Goal: Transaction & Acquisition: Obtain resource

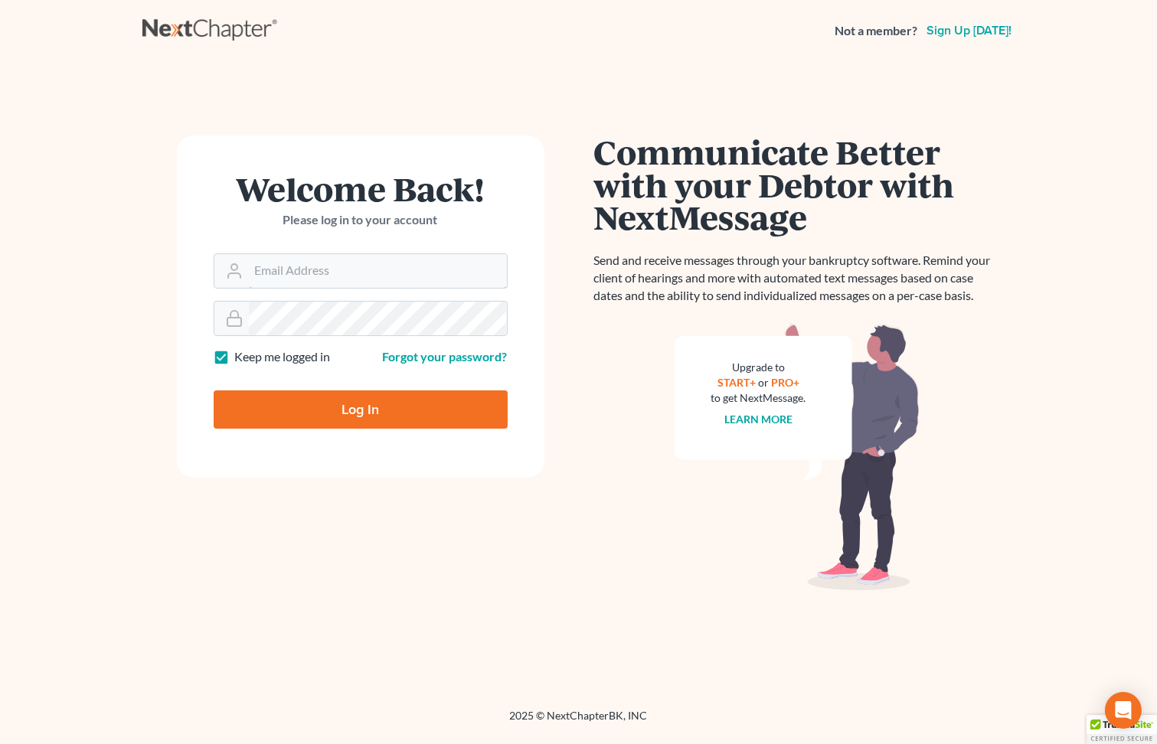
type input "grady@utahbk.com"
click at [364, 417] on input "Log In" at bounding box center [361, 409] width 294 height 38
type input "Thinking..."
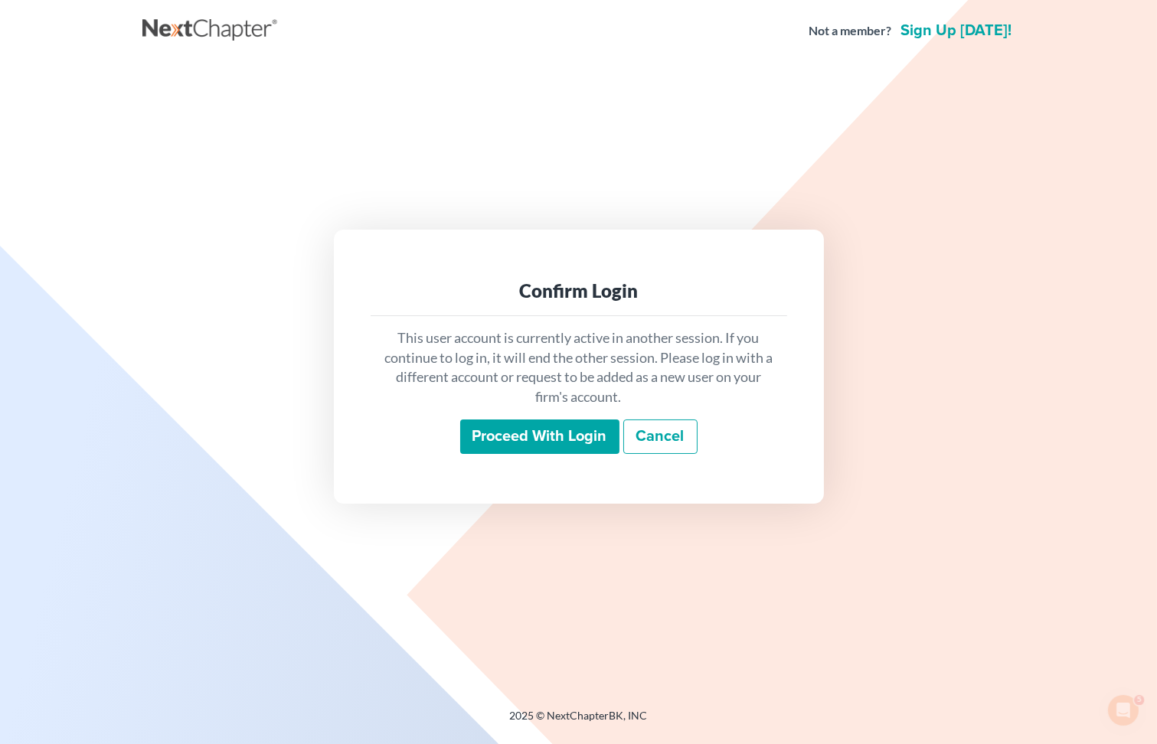
click at [536, 431] on input "Proceed with login" at bounding box center [539, 437] width 159 height 35
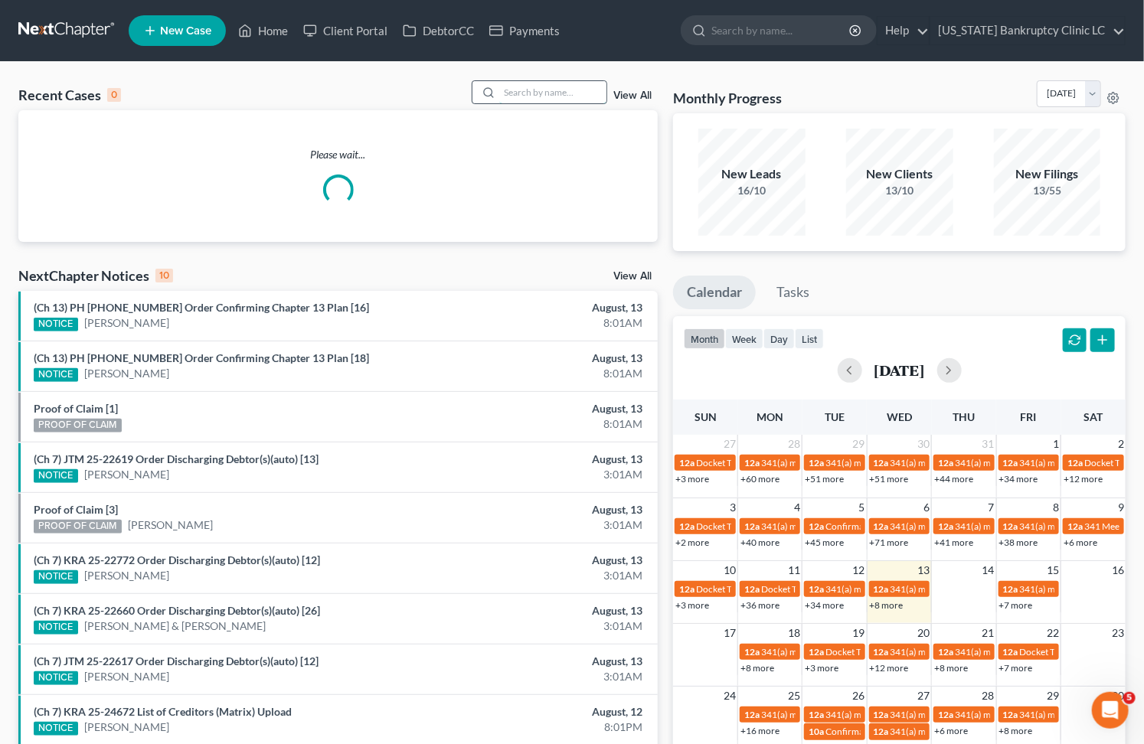
click at [542, 90] on input "search" at bounding box center [552, 92] width 107 height 22
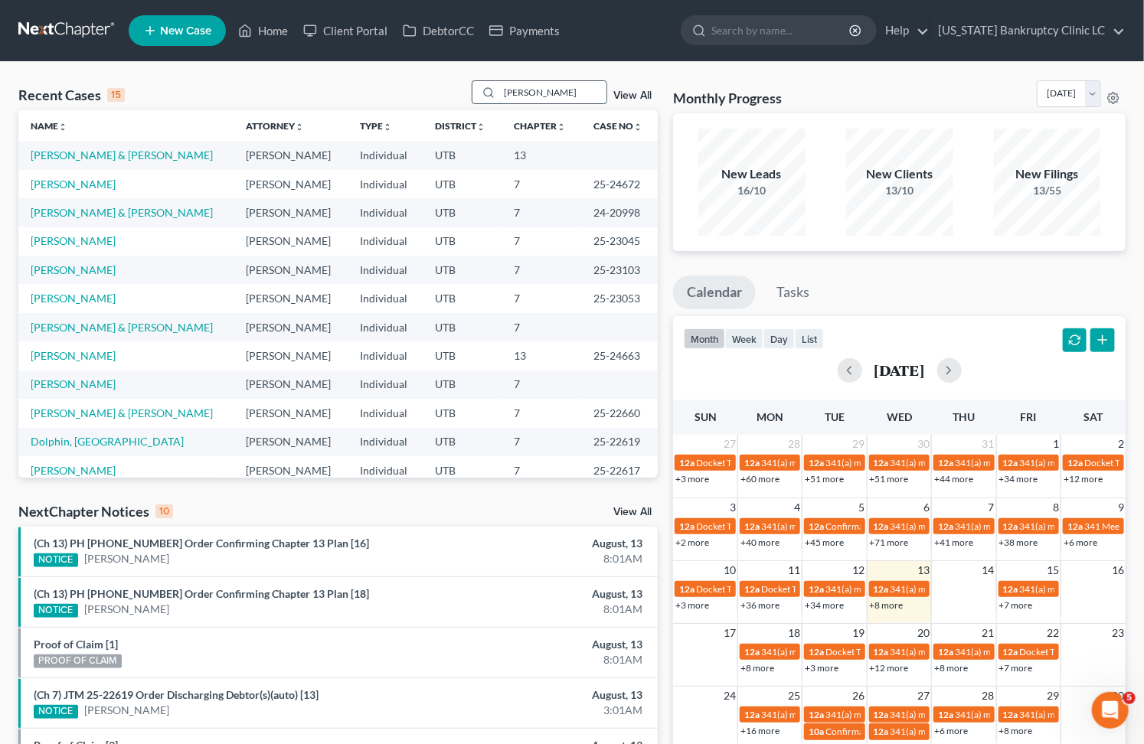
type input "[PERSON_NAME]"
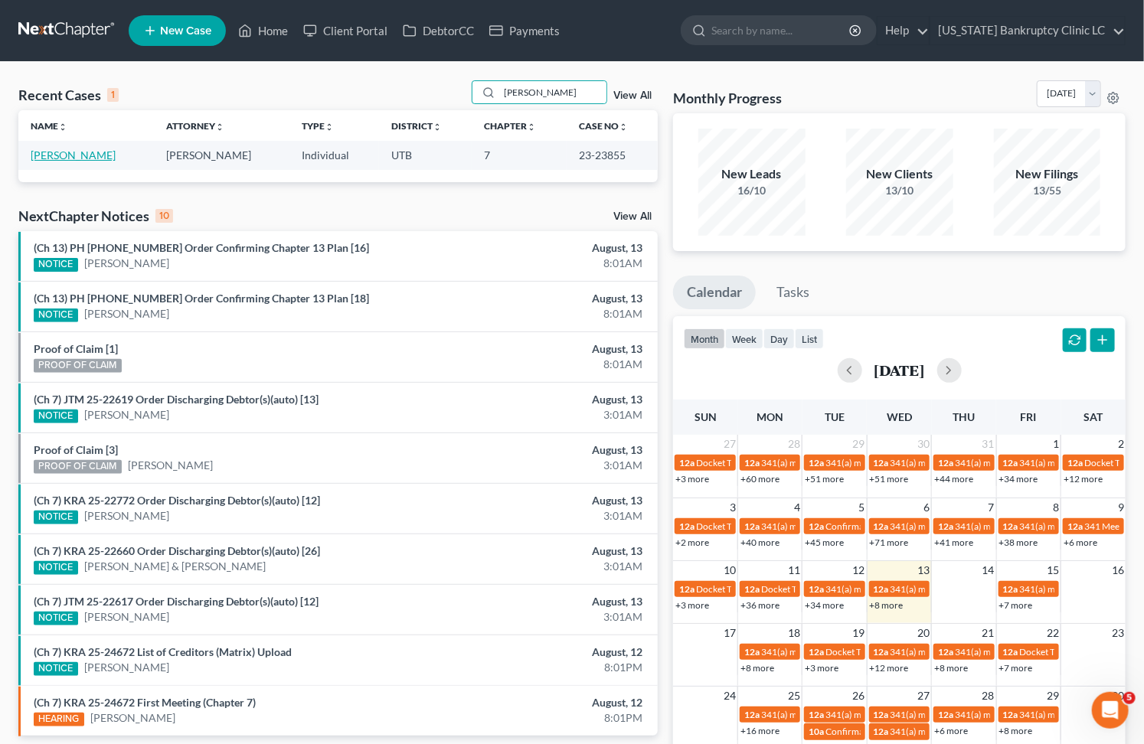
click at [101, 157] on link "[PERSON_NAME]" at bounding box center [73, 155] width 85 height 13
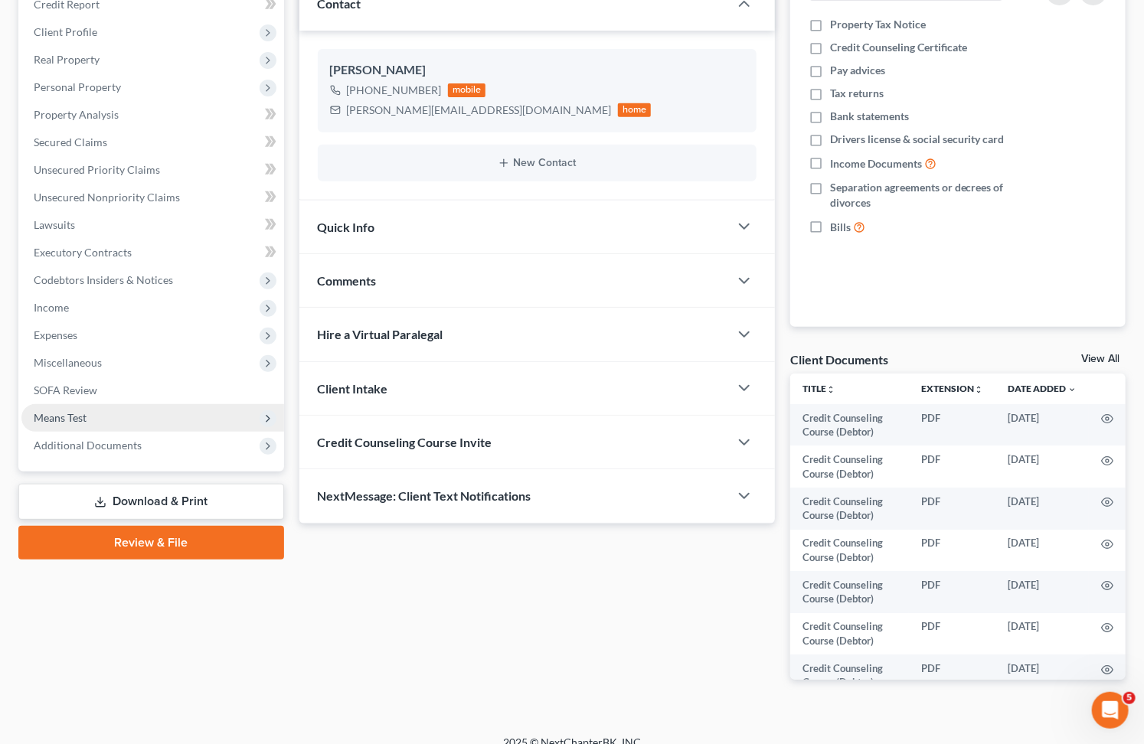
scroll to position [241, 0]
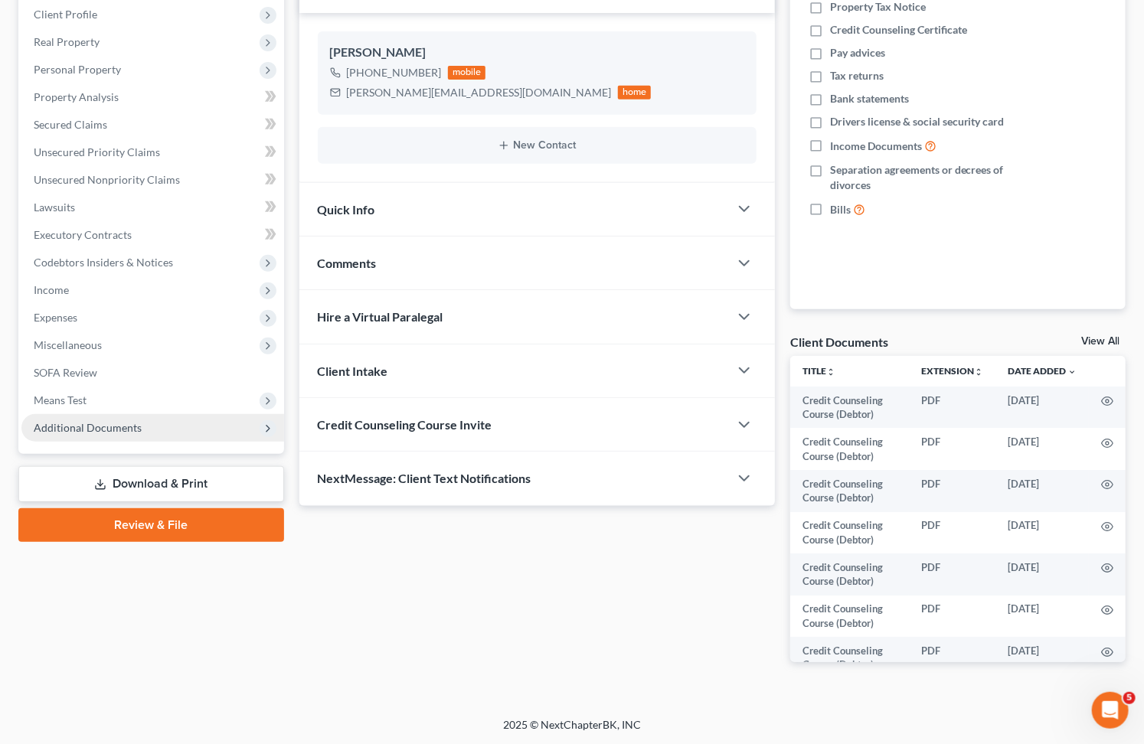
click at [117, 426] on span "Additional Documents" at bounding box center [88, 427] width 108 height 13
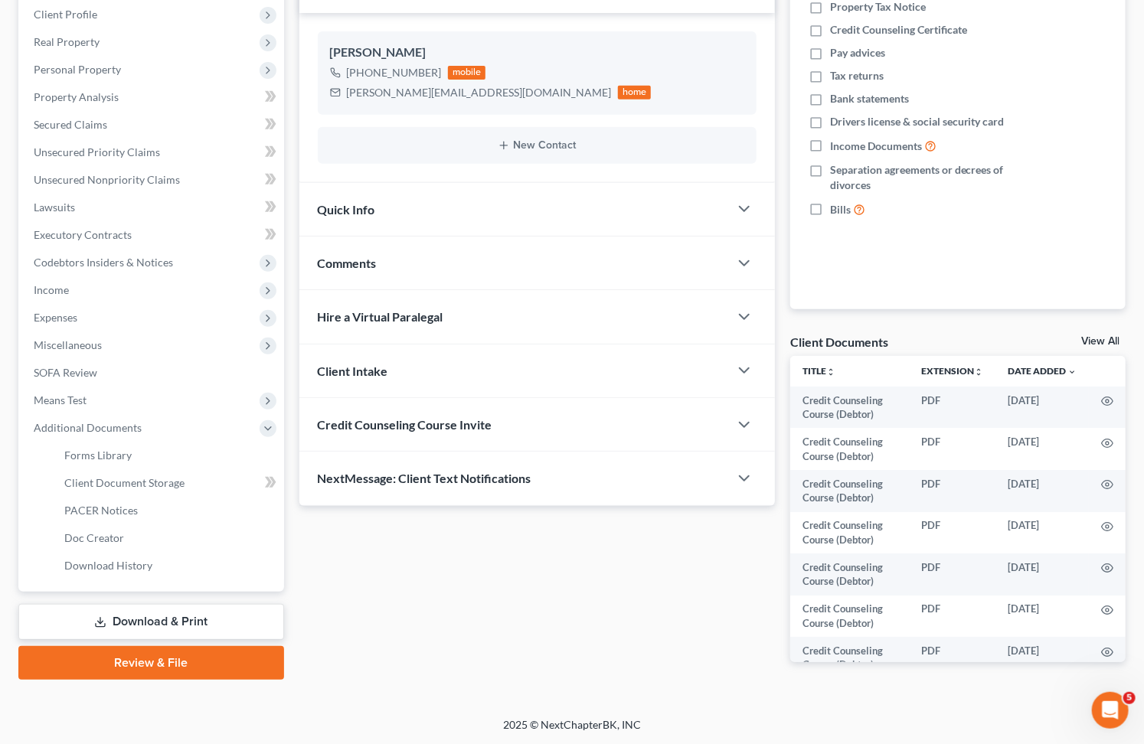
click at [149, 617] on link "Download & Print" at bounding box center [151, 622] width 266 height 36
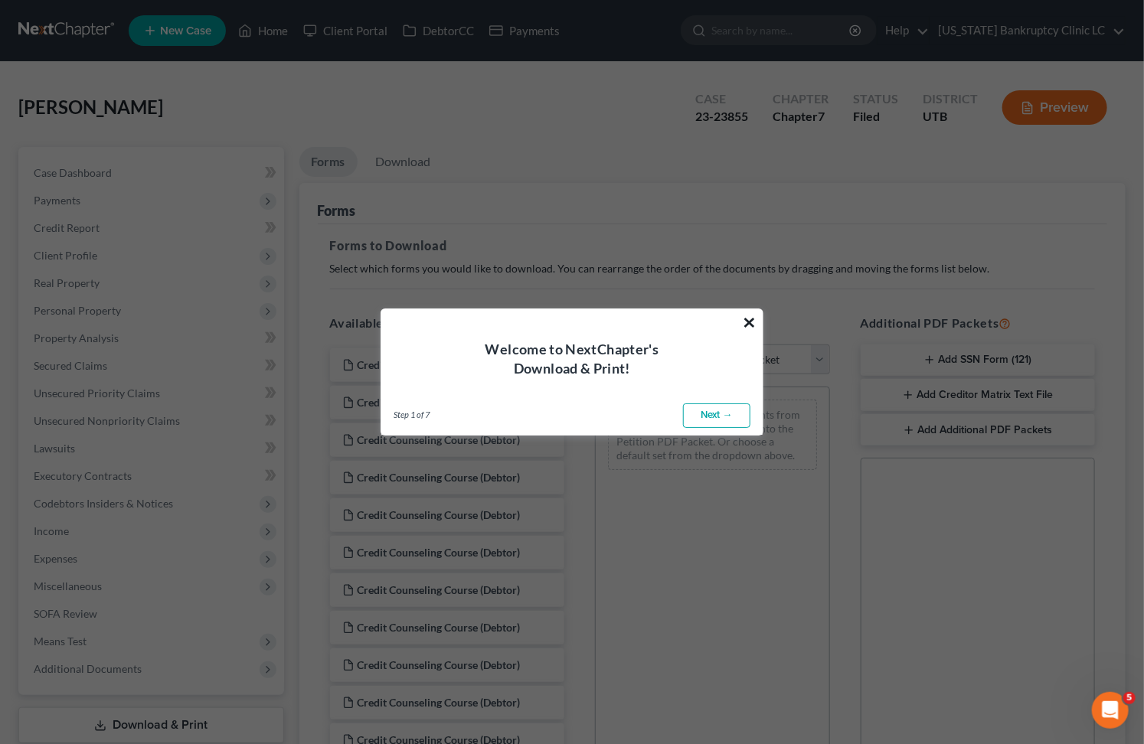
click at [744, 315] on button "×" at bounding box center [749, 322] width 15 height 25
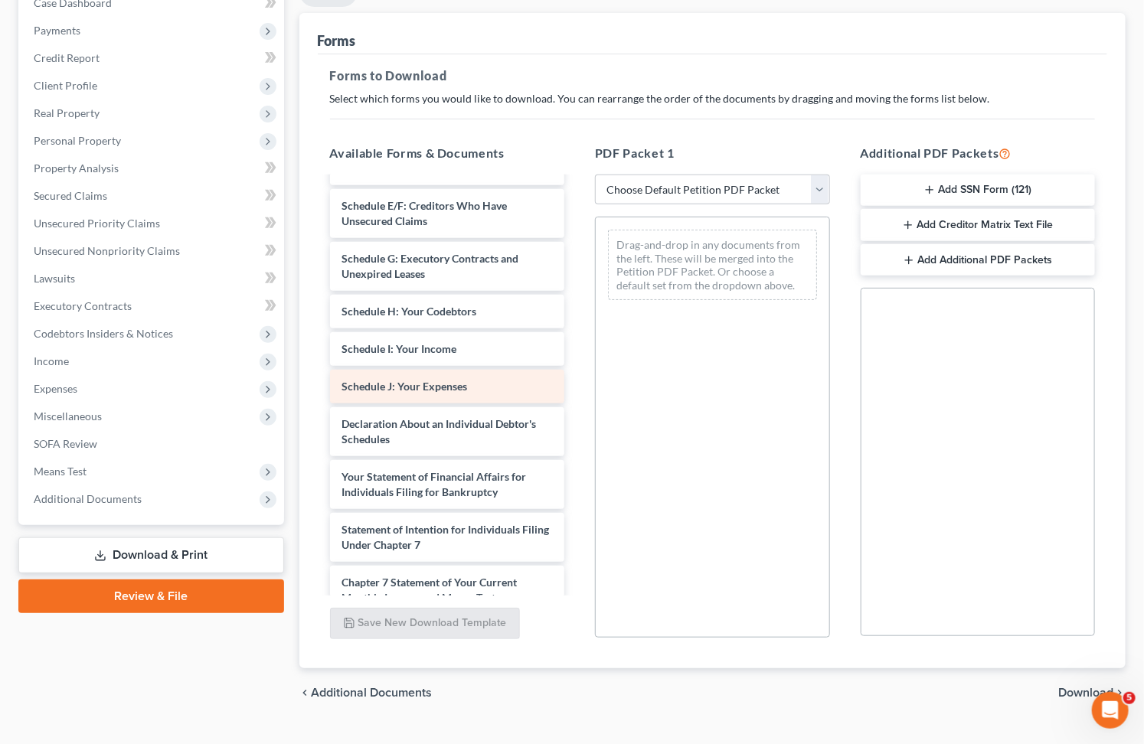
scroll to position [583, 0]
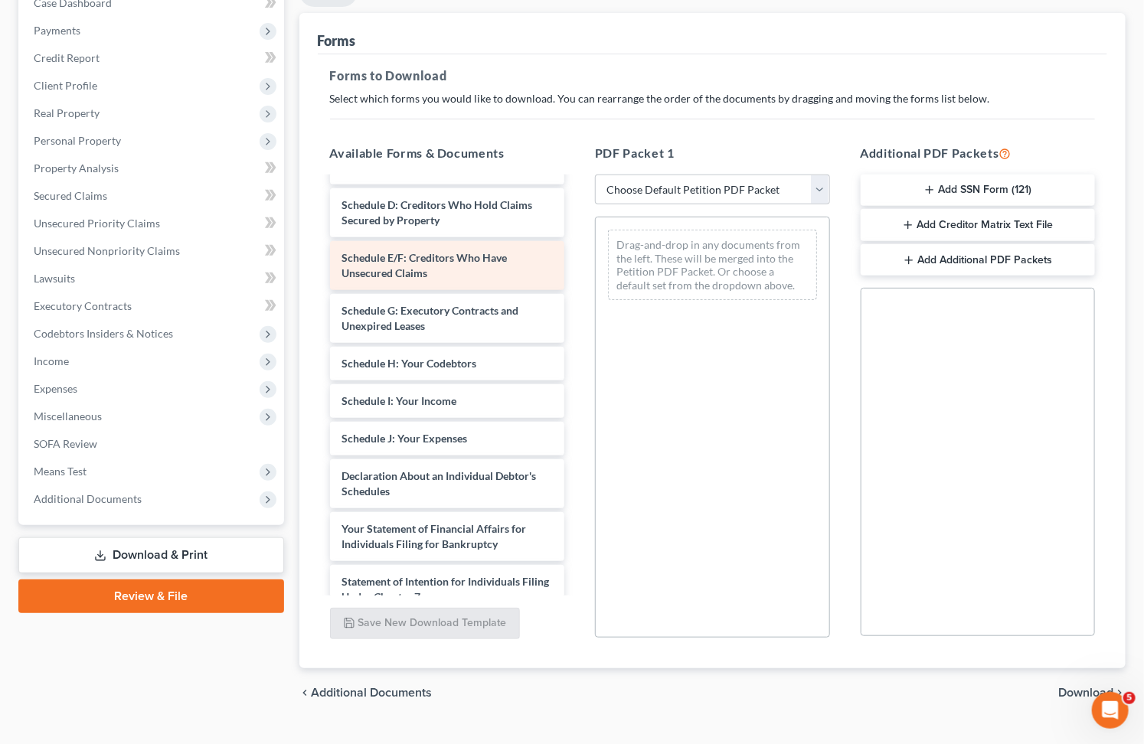
click at [577, 335] on div "Credit Counseling Course (Debtor) Credit Counseling Course (Debtor) Credit Coun…" at bounding box center [448, 221] width 260 height 1253
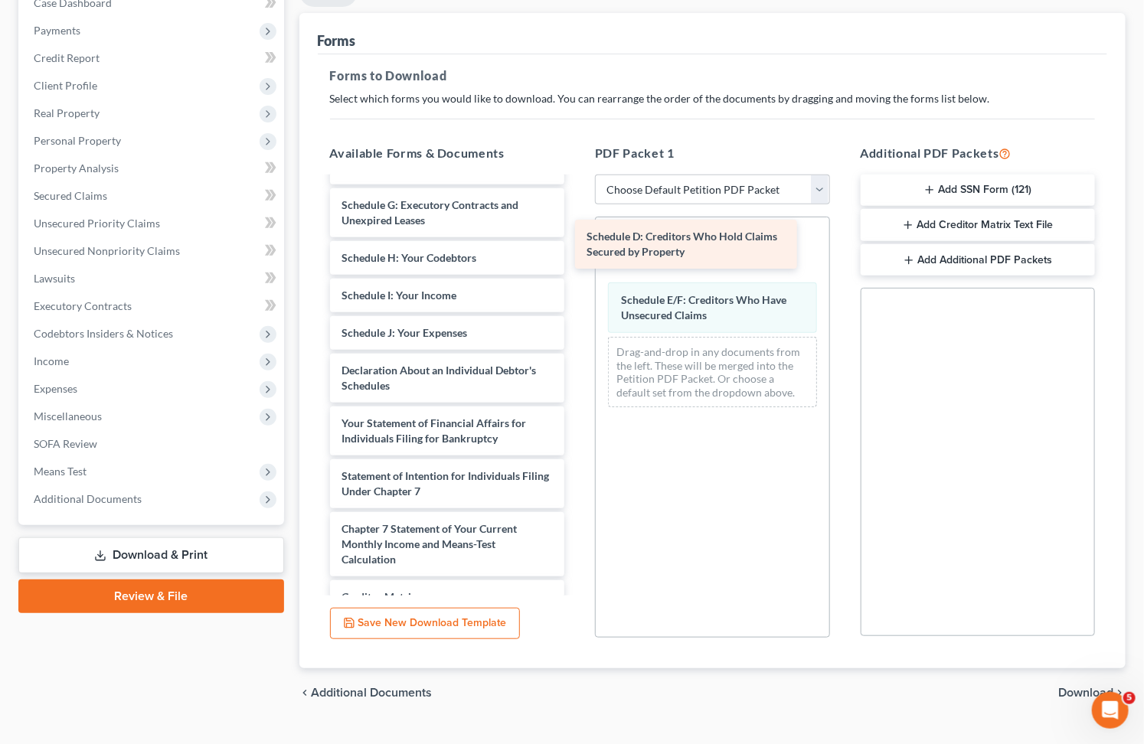
drag, startPoint x: 456, startPoint y: 209, endPoint x: 701, endPoint y: 242, distance: 247.2
click at [577, 242] on div "Schedule D: Creditors Who Hold Claims Secured by Property Credit Counseling Cou…" at bounding box center [448, 168] width 260 height 1147
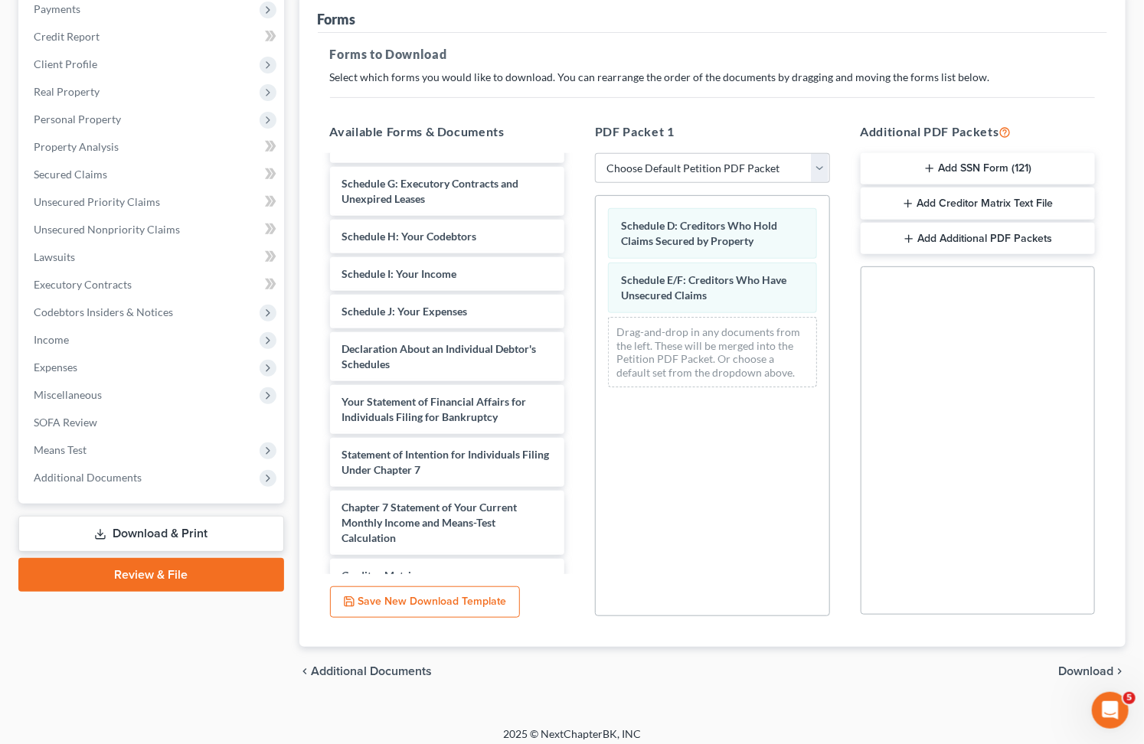
scroll to position [201, 0]
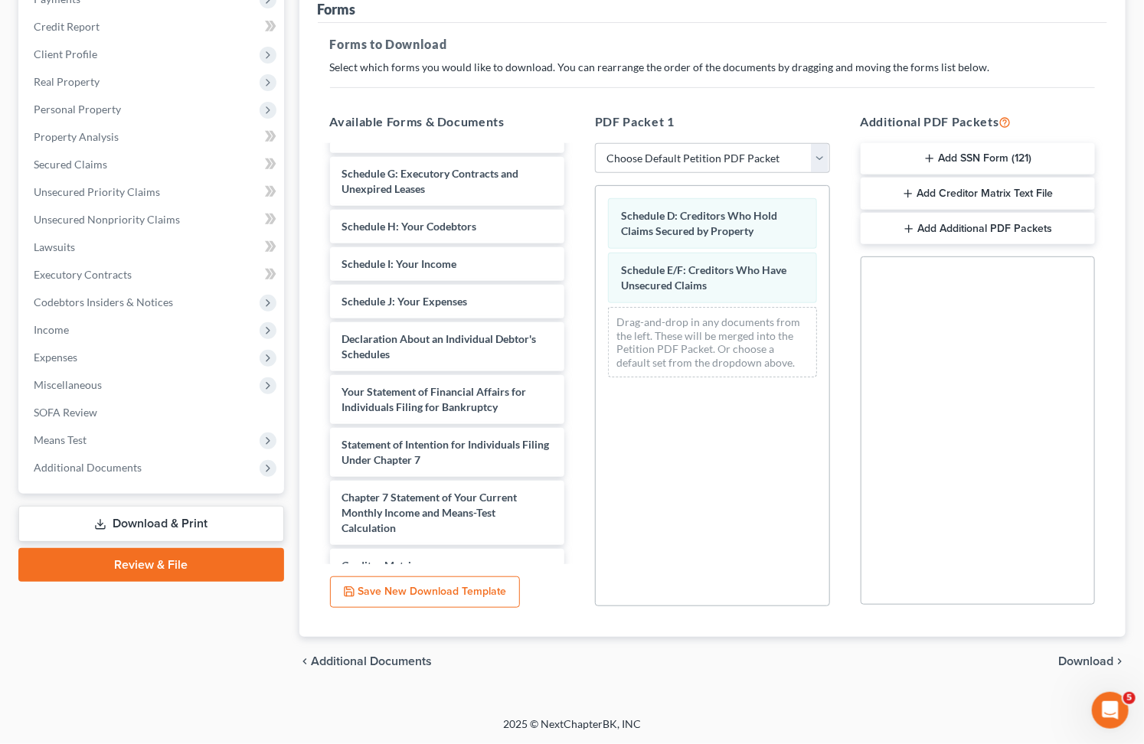
click at [1083, 655] on span "Download" at bounding box center [1085, 661] width 55 height 12
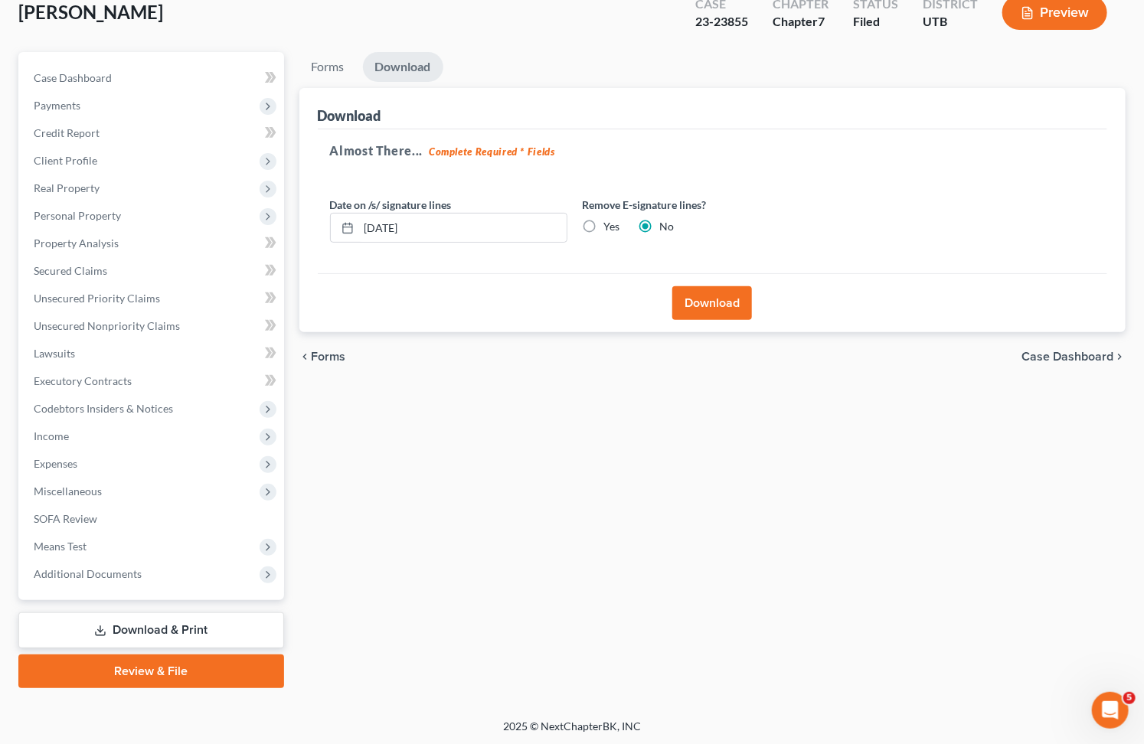
click at [717, 303] on button "Download" at bounding box center [712, 303] width 80 height 34
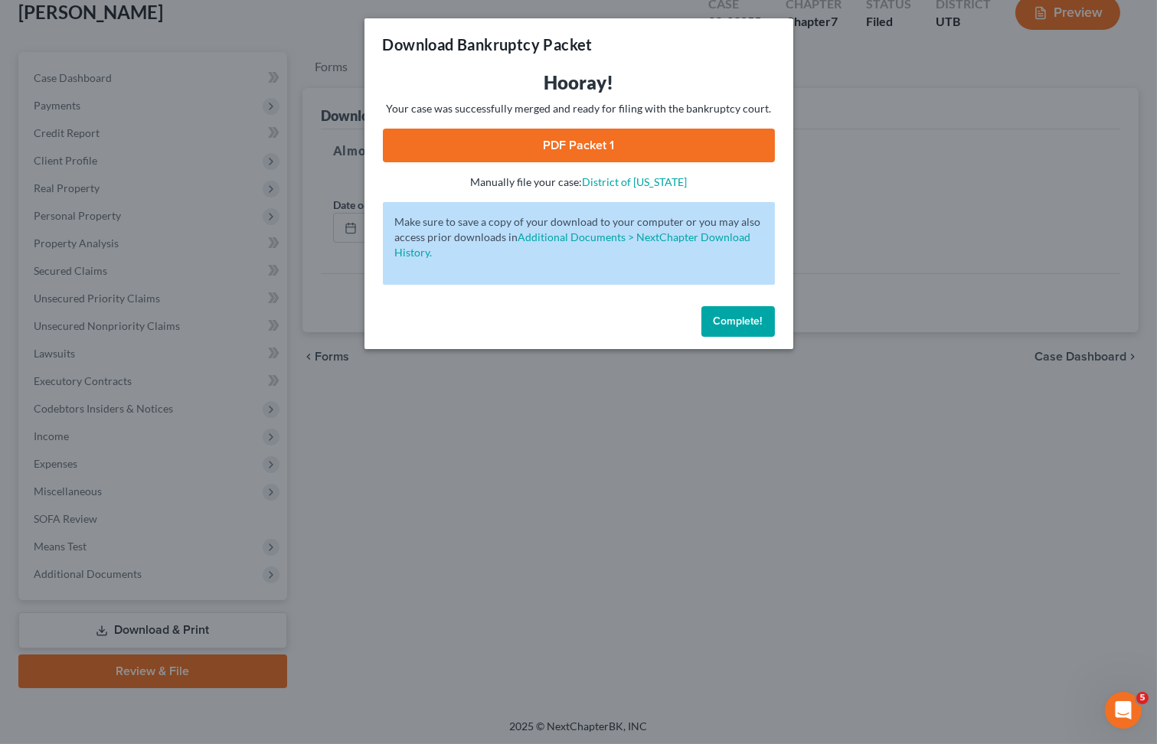
click at [518, 146] on link "PDF Packet 1" at bounding box center [579, 146] width 392 height 34
